Goal: Transaction & Acquisition: Purchase product/service

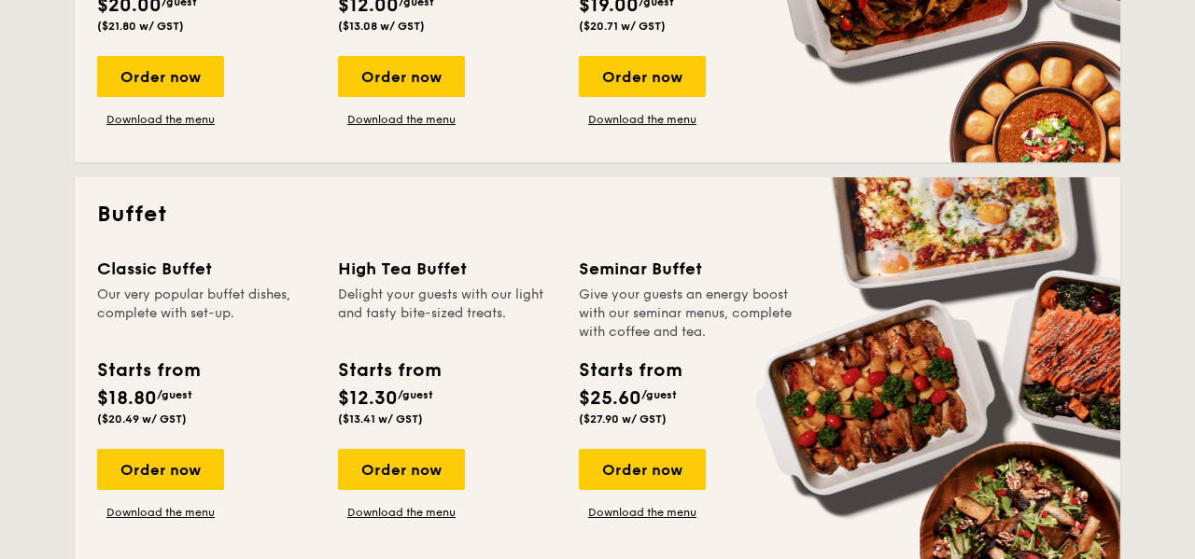
scroll to position [657, 0]
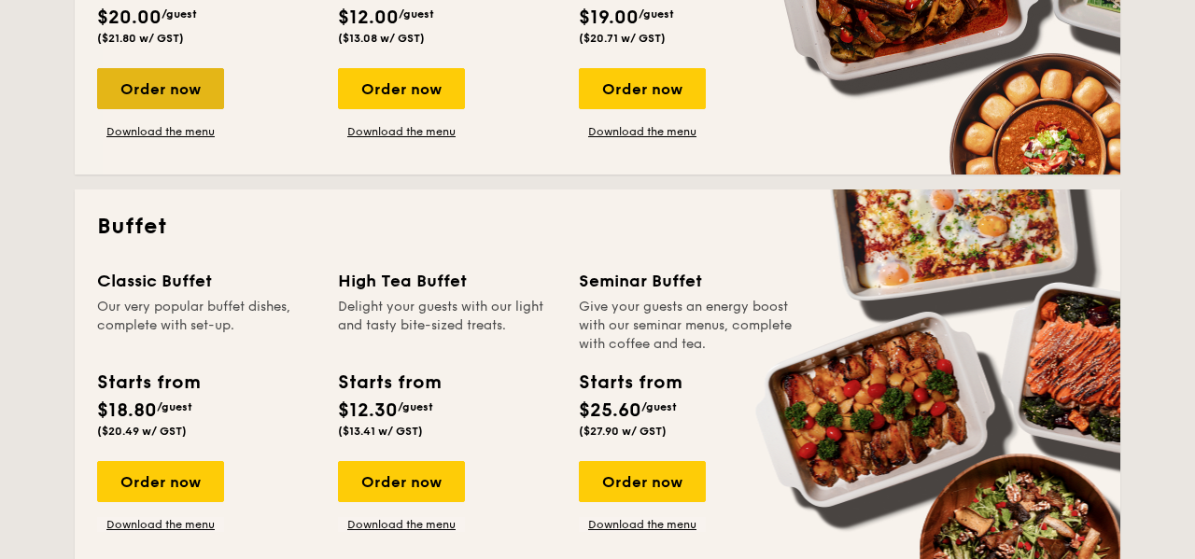
click at [143, 91] on div "Order now" at bounding box center [160, 88] width 127 height 41
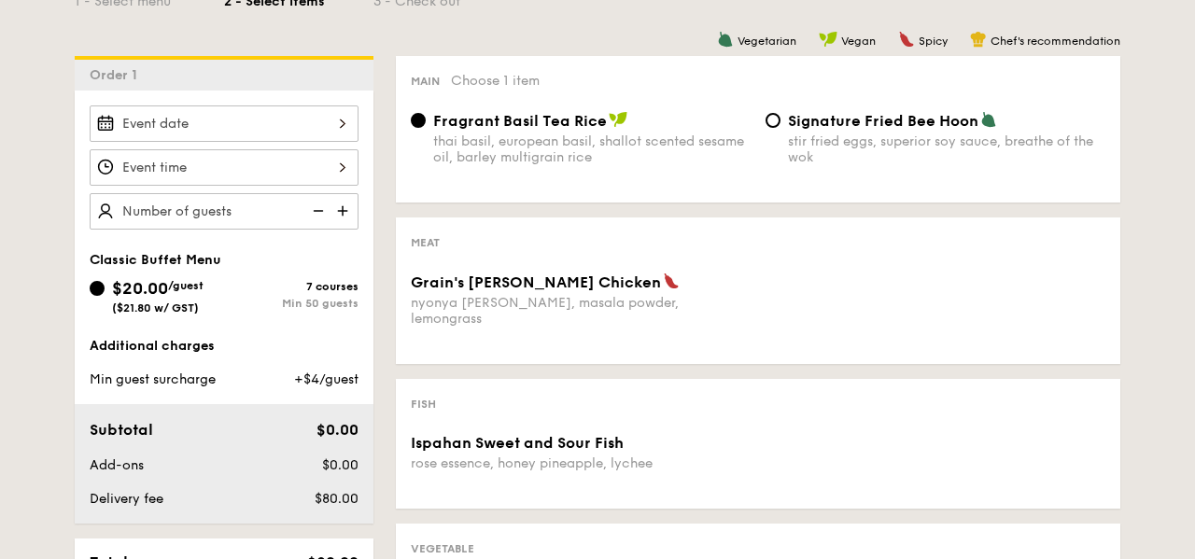
scroll to position [473, 0]
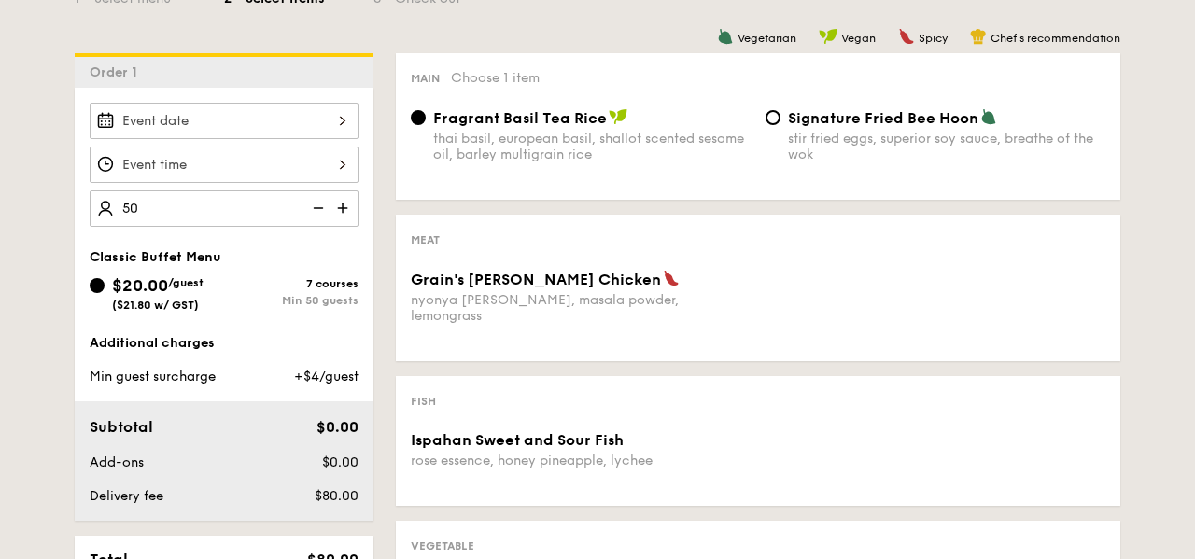
click at [0, 234] on div "1 - Select menu 2 - Select items 3 - Check out Order 1 50 Classic Buffet Menu $…" at bounding box center [597, 542] width 1195 height 1217
type input "50 guests"
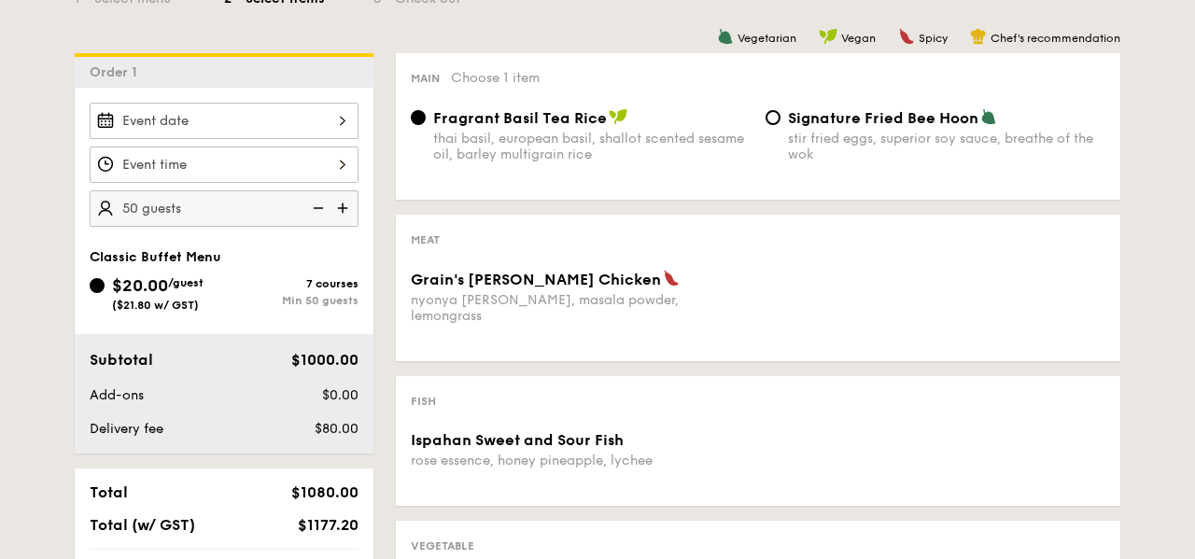
click at [46, 242] on div "1 - Select menu 2 - Select items 3 - Check out Order 1 50 guests Classic Buffet…" at bounding box center [597, 542] width 1195 height 1217
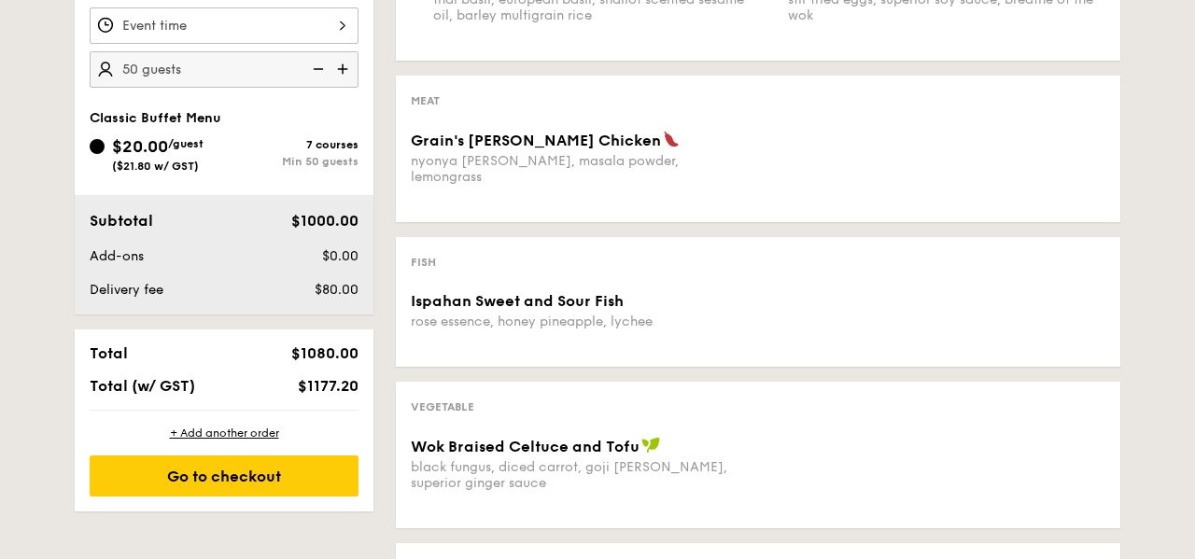
scroll to position [632, 0]
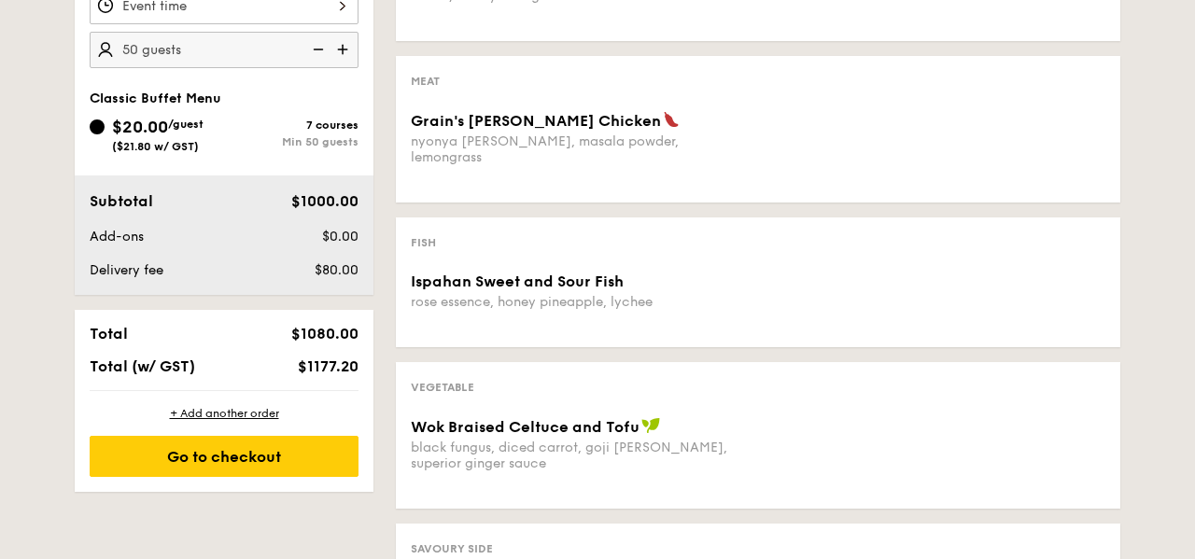
click at [382, 501] on div "Vegetarian Vegan Spicy Chef's recommendation Main Choose 1 item Fragrant Basil …" at bounding box center [746, 444] width 747 height 1098
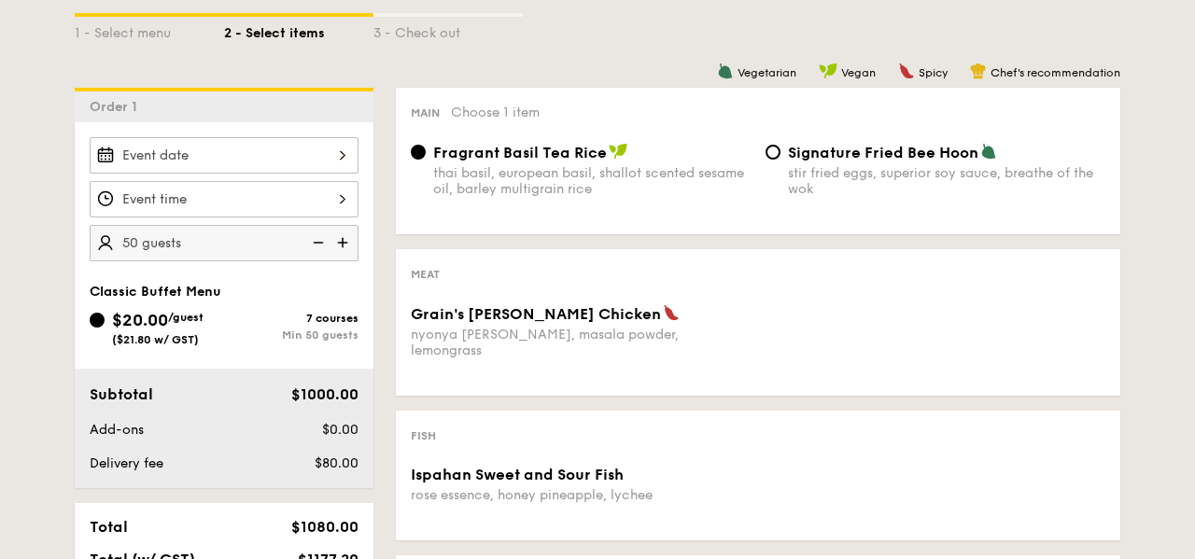
scroll to position [427, 0]
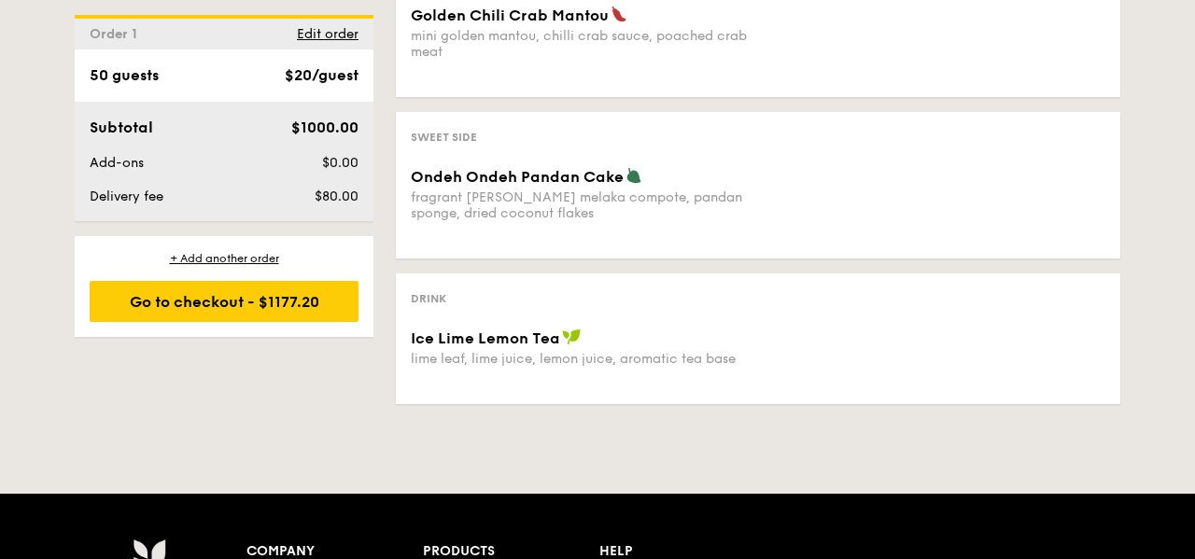
scroll to position [1218, 0]
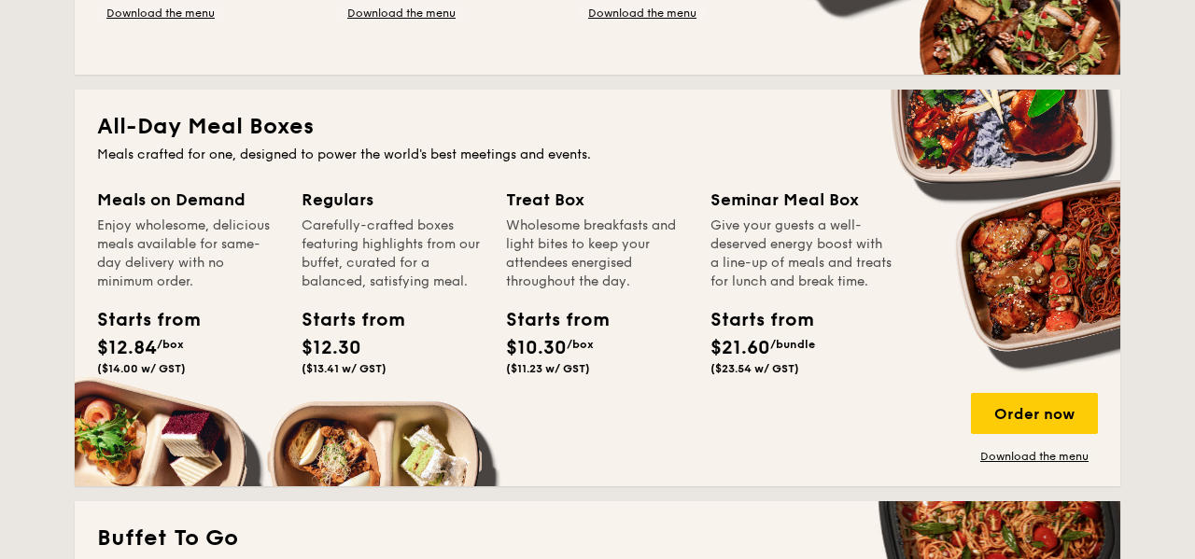
scroll to position [1238, 0]
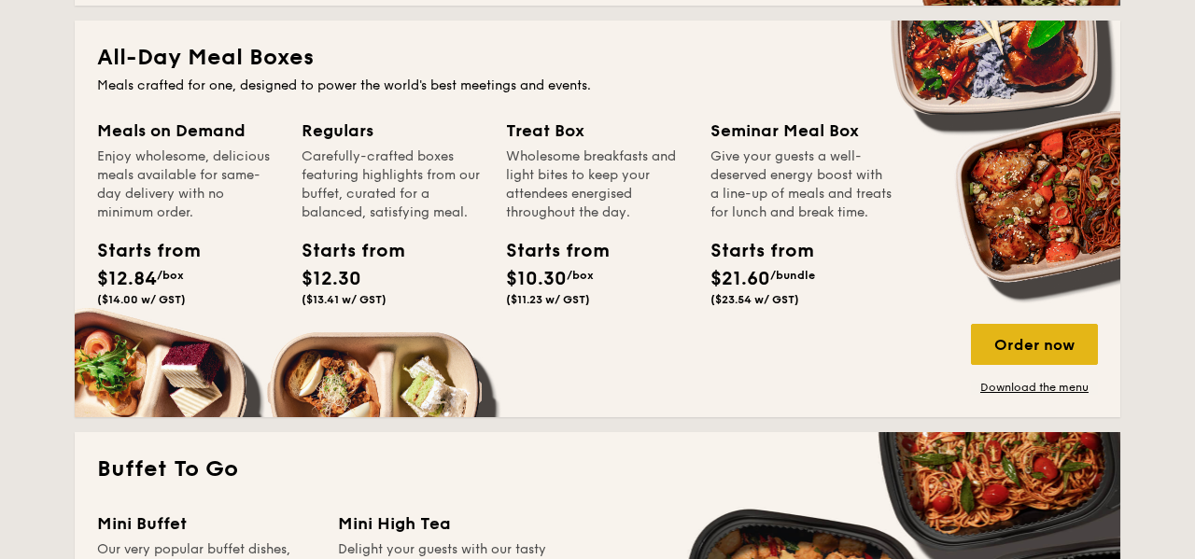
click at [1050, 344] on div "Order now" at bounding box center [1034, 344] width 127 height 41
